Goal: Transaction & Acquisition: Purchase product/service

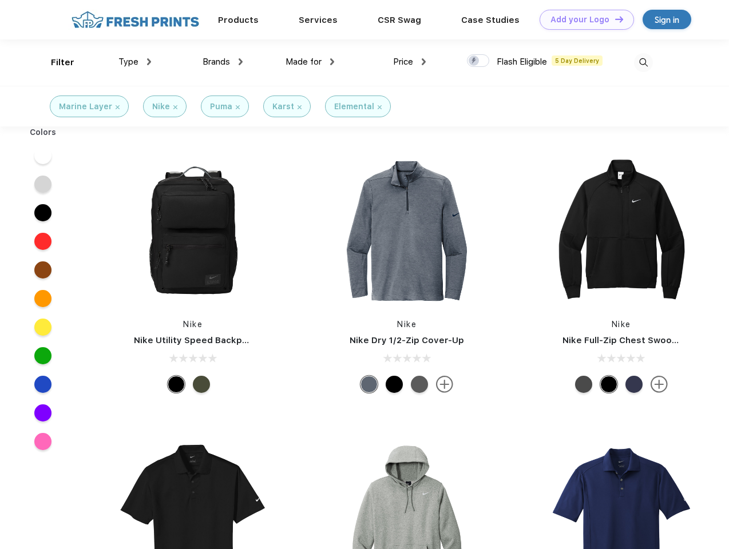
click at [582, 19] on link "Add your Logo Design Tool" at bounding box center [587, 20] width 94 height 20
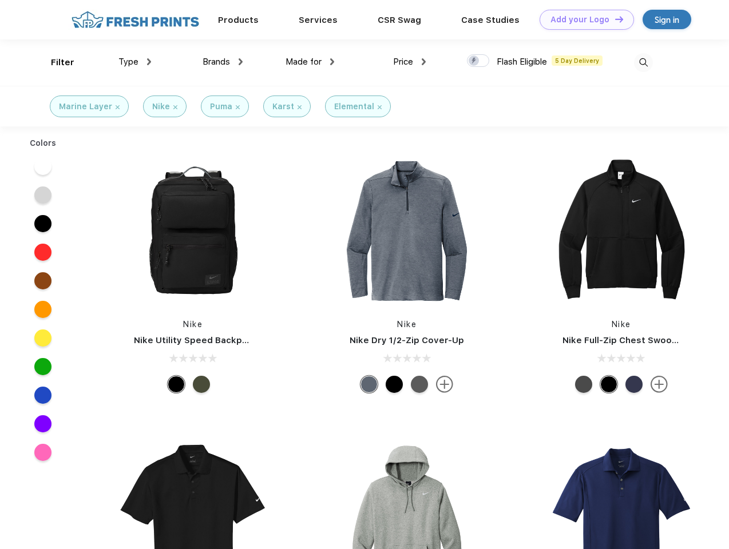
click at [0, 0] on div "Design Tool" at bounding box center [0, 0] width 0 height 0
click at [614, 19] on link "Add your Logo Design Tool" at bounding box center [587, 20] width 94 height 20
click at [55, 62] on div "Filter" at bounding box center [62, 62] width 23 height 13
click at [135, 62] on span "Type" at bounding box center [128, 62] width 20 height 10
click at [223, 62] on span "Brands" at bounding box center [216, 62] width 27 height 10
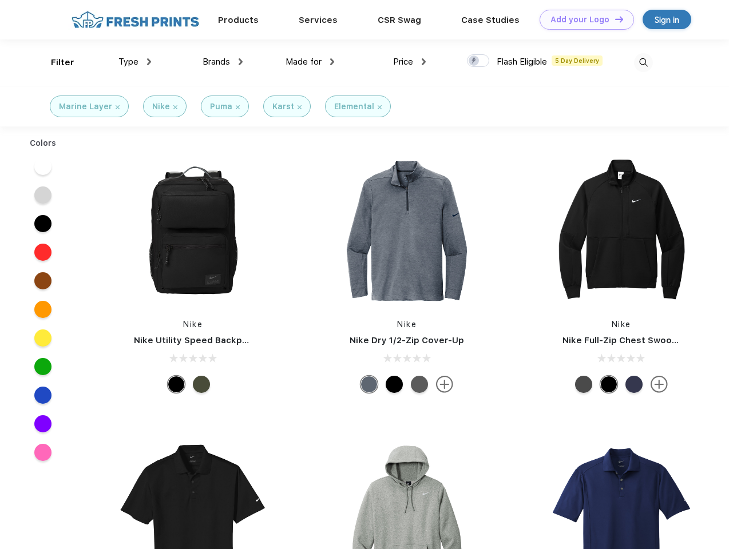
click at [310, 62] on span "Made for" at bounding box center [304, 62] width 36 height 10
click at [410, 62] on span "Price" at bounding box center [403, 62] width 20 height 10
click at [478, 61] on div at bounding box center [478, 60] width 22 height 13
click at [474, 61] on input "checkbox" at bounding box center [470, 57] width 7 height 7
click at [643, 62] on img at bounding box center [643, 62] width 19 height 19
